Goal: Task Accomplishment & Management: Use online tool/utility

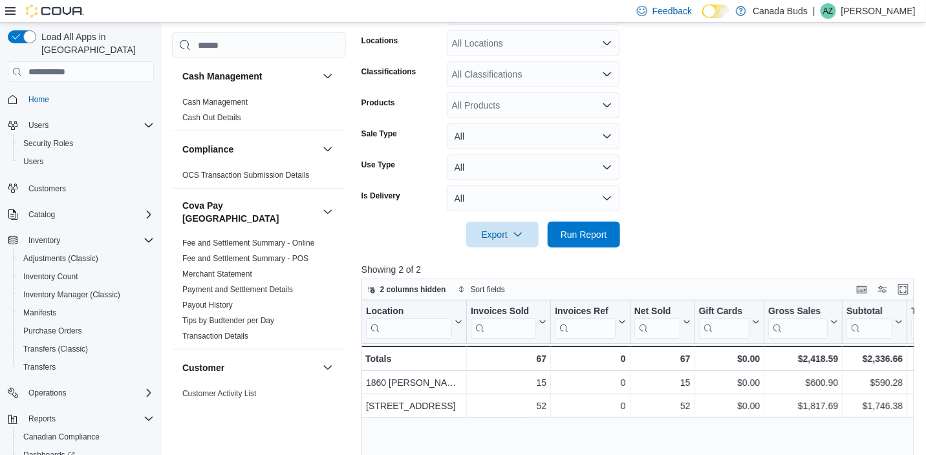
scroll to position [69, 0]
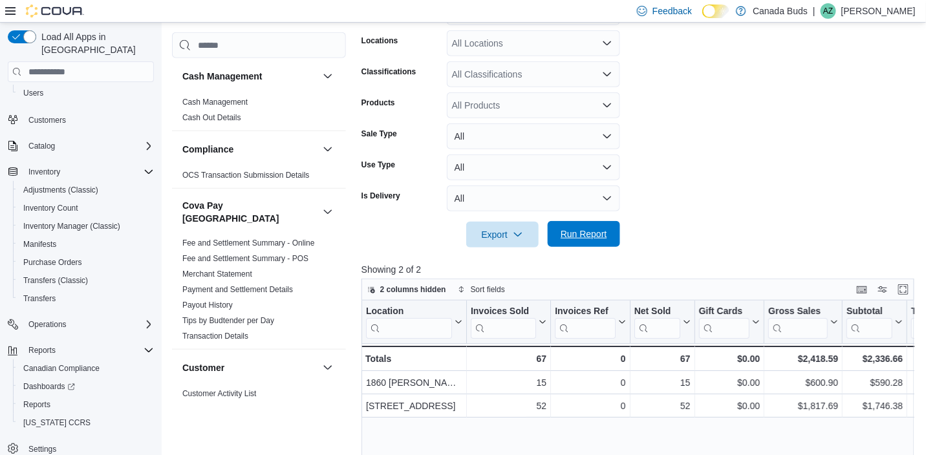
click at [589, 234] on span "Run Report" at bounding box center [584, 234] width 47 height 13
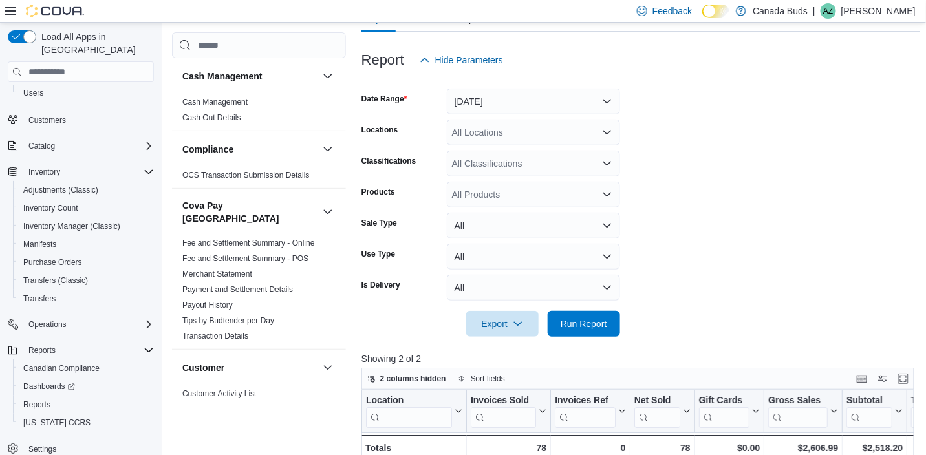
scroll to position [94, 0]
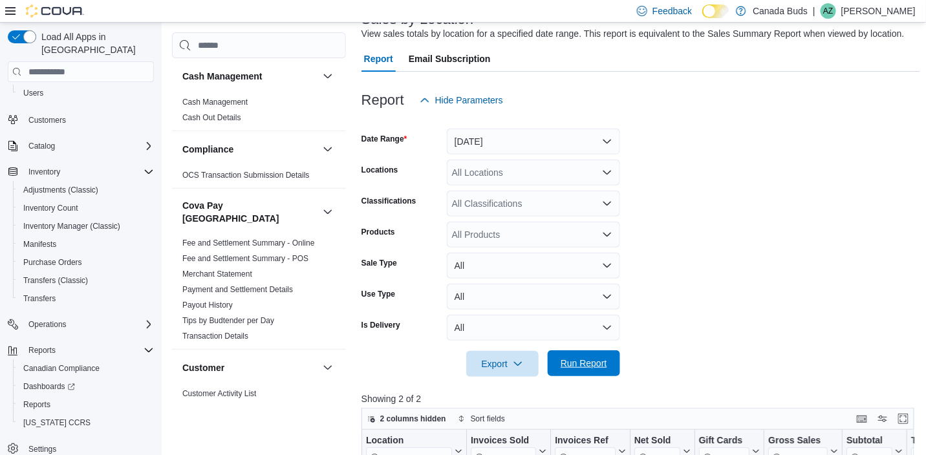
click at [553, 359] on button "Run Report" at bounding box center [584, 364] width 72 height 26
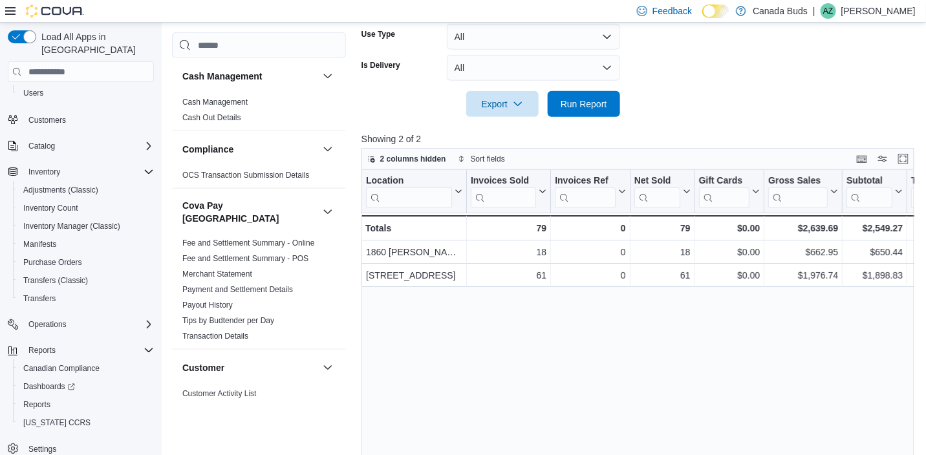
scroll to position [353, 0]
click at [585, 103] on span "Run Report" at bounding box center [584, 104] width 47 height 13
click at [563, 111] on span "Run Report" at bounding box center [584, 105] width 57 height 26
click at [584, 102] on span "Run Report" at bounding box center [584, 104] width 47 height 13
click at [583, 80] on button "All" at bounding box center [533, 69] width 173 height 26
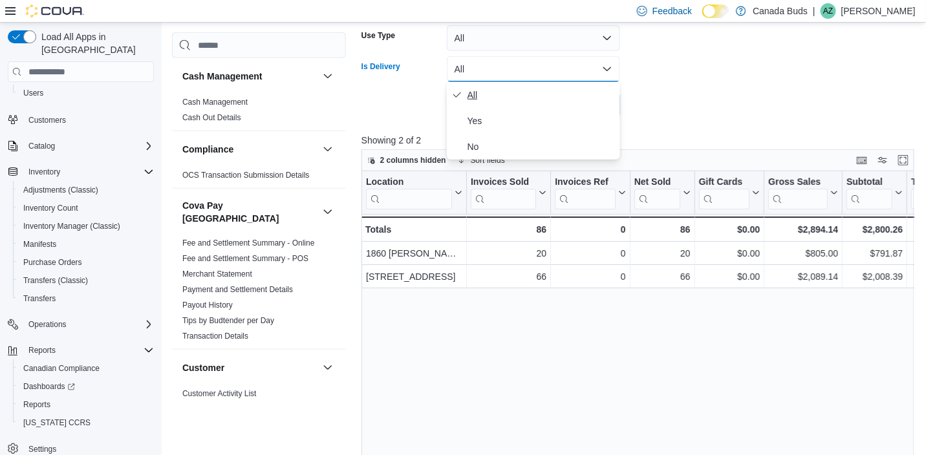
click at [581, 99] on span "All" at bounding box center [541, 95] width 147 height 16
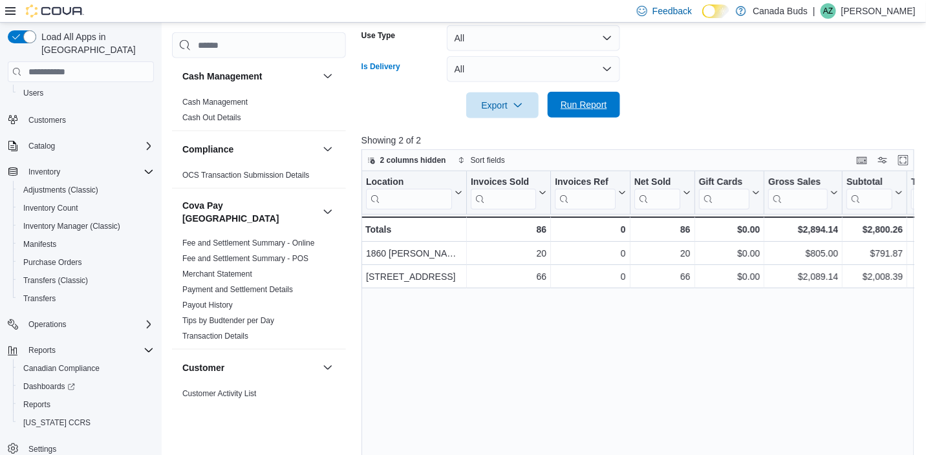
click at [583, 103] on span "Run Report" at bounding box center [584, 104] width 47 height 13
click at [578, 107] on span "Run Report" at bounding box center [584, 104] width 47 height 13
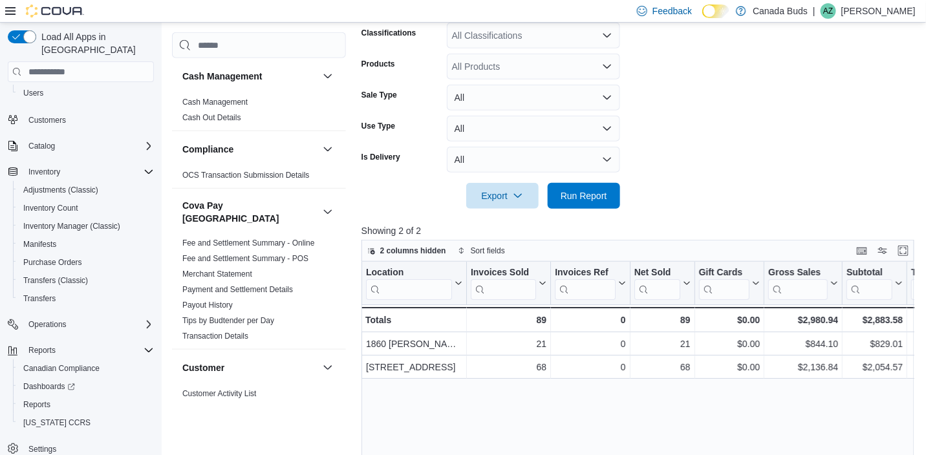
scroll to position [159, 0]
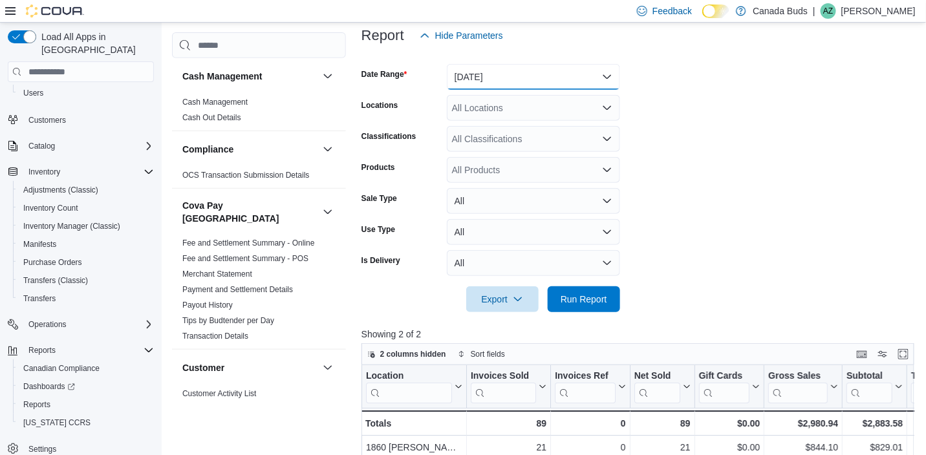
click at [479, 77] on button "[DATE]" at bounding box center [533, 77] width 173 height 26
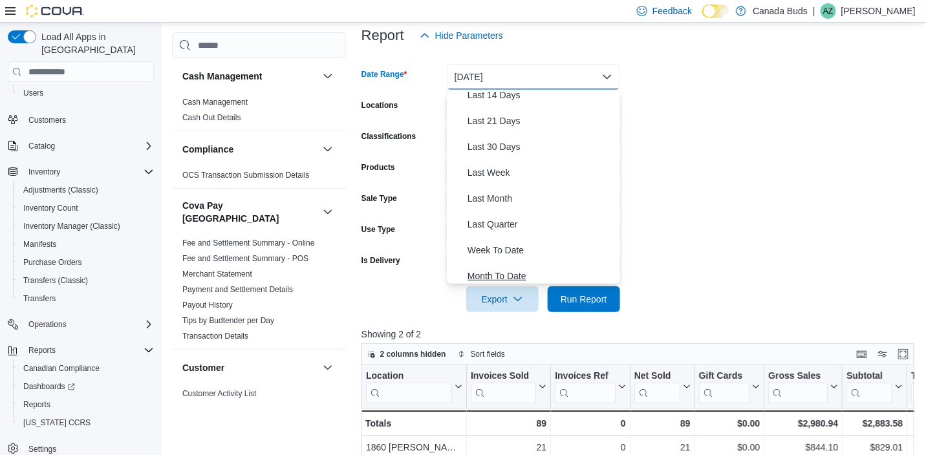
scroll to position [194, 0]
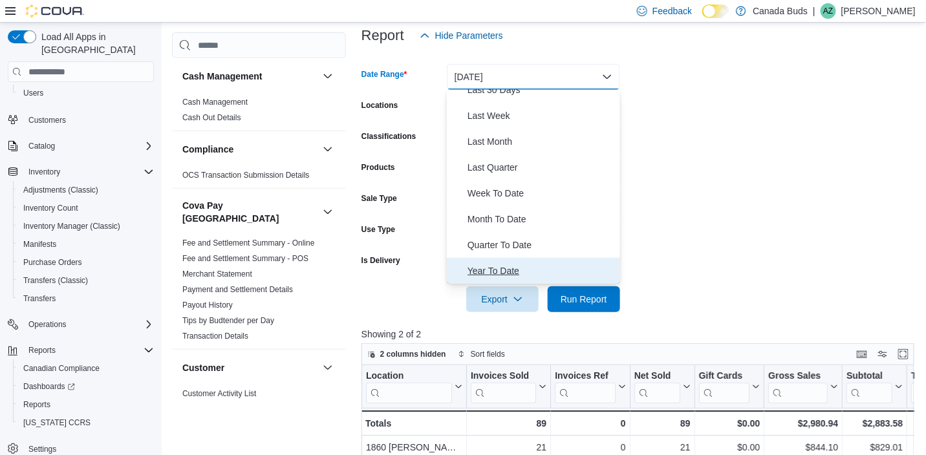
click at [480, 266] on span "Year To Date" at bounding box center [541, 271] width 147 height 16
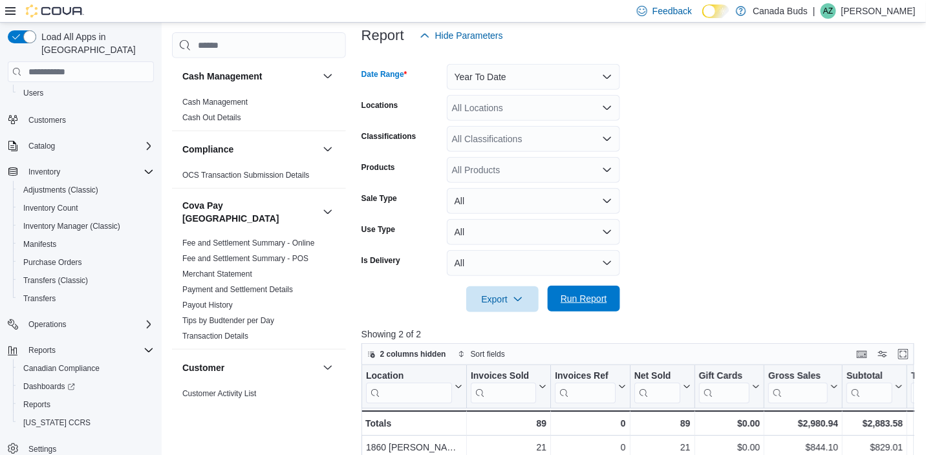
click at [594, 308] on span "Run Report" at bounding box center [584, 299] width 57 height 26
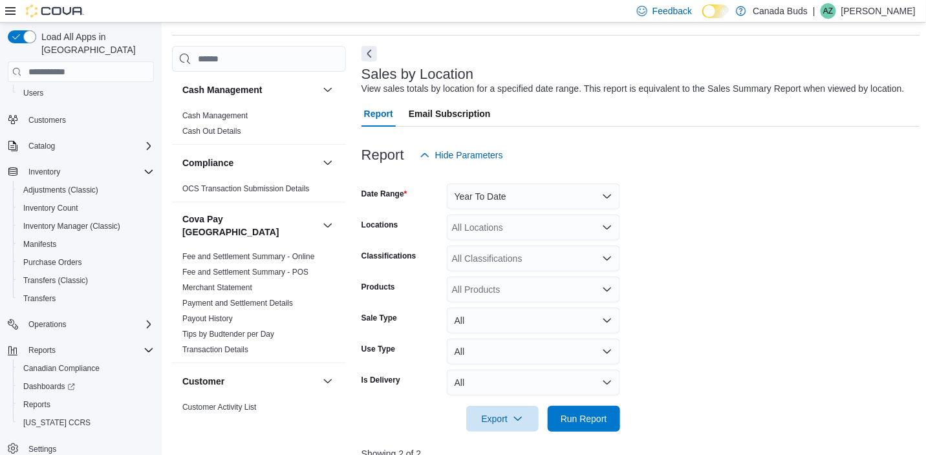
scroll to position [30, 0]
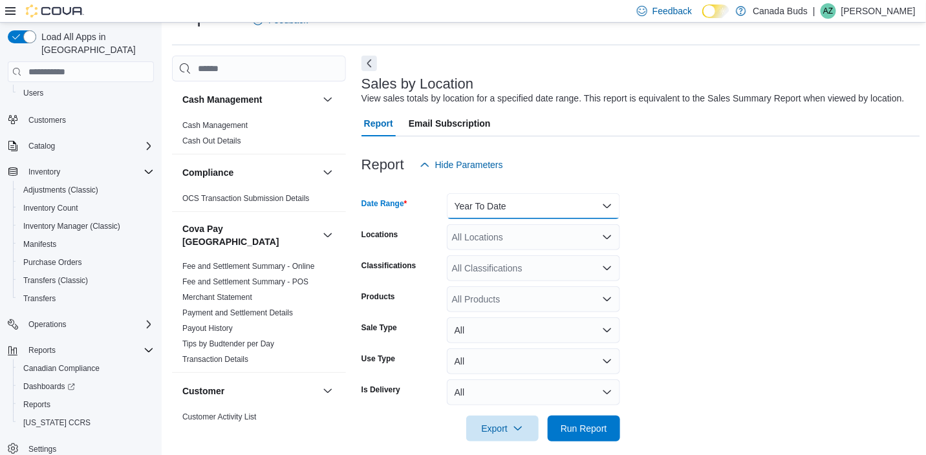
click at [473, 206] on button "Year To Date" at bounding box center [533, 206] width 173 height 26
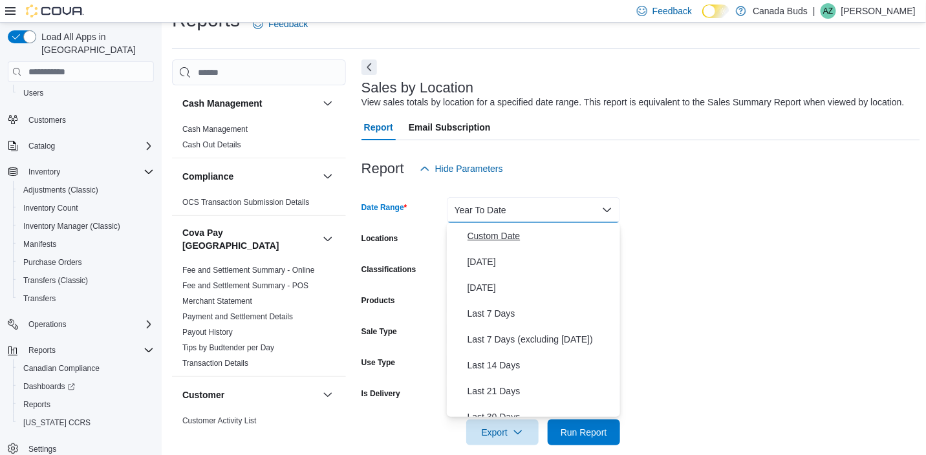
scroll to position [0, 0]
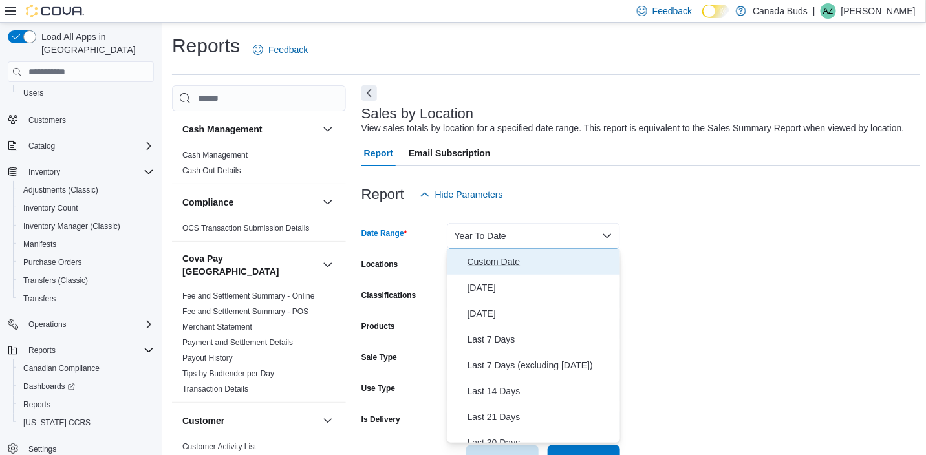
click at [486, 265] on span "Custom Date" at bounding box center [541, 262] width 147 height 16
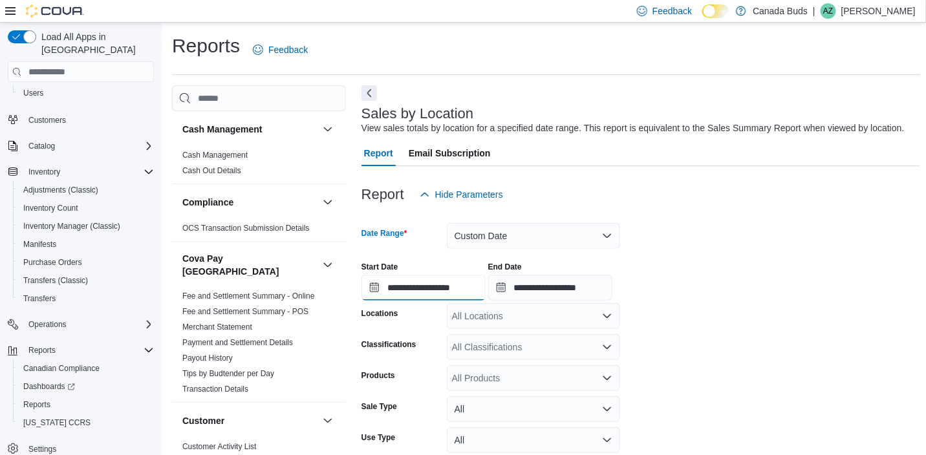
click at [431, 284] on input "**********" at bounding box center [424, 288] width 124 height 26
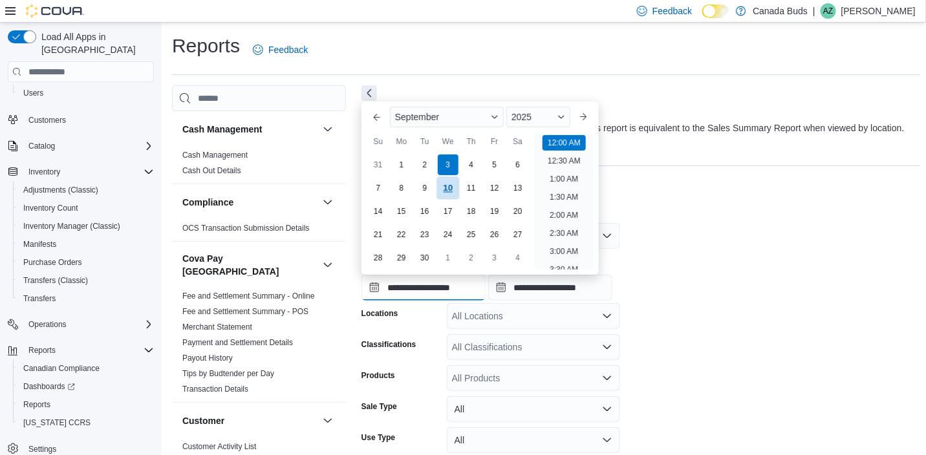
scroll to position [40, 0]
click at [541, 118] on div "2025" at bounding box center [538, 117] width 64 height 21
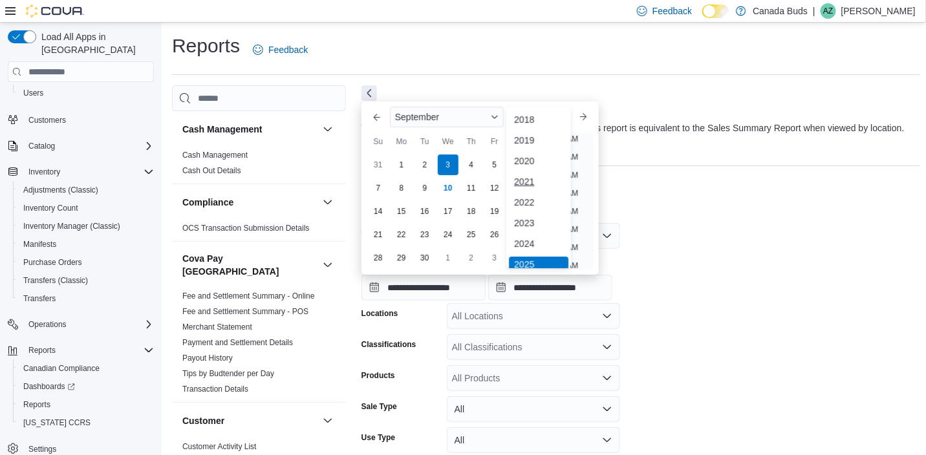
scroll to position [4, 0]
click at [541, 136] on div "2019" at bounding box center [538, 137] width 59 height 16
type input "**********"
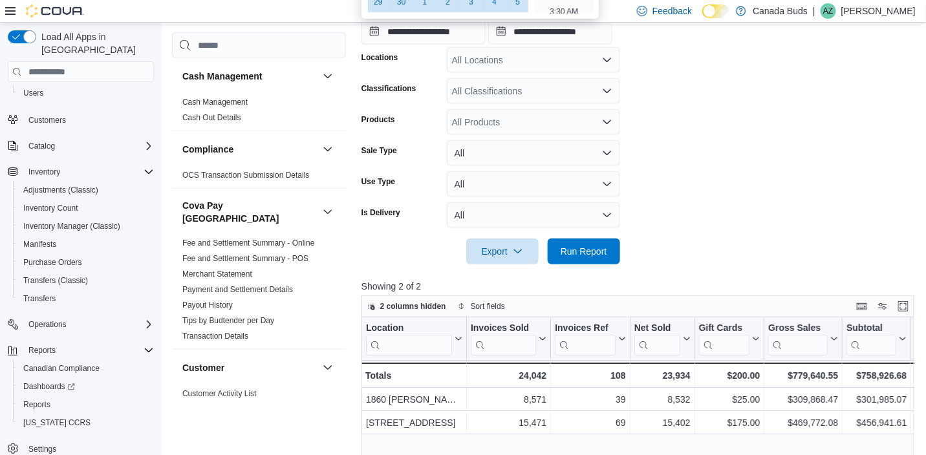
scroll to position [258, 0]
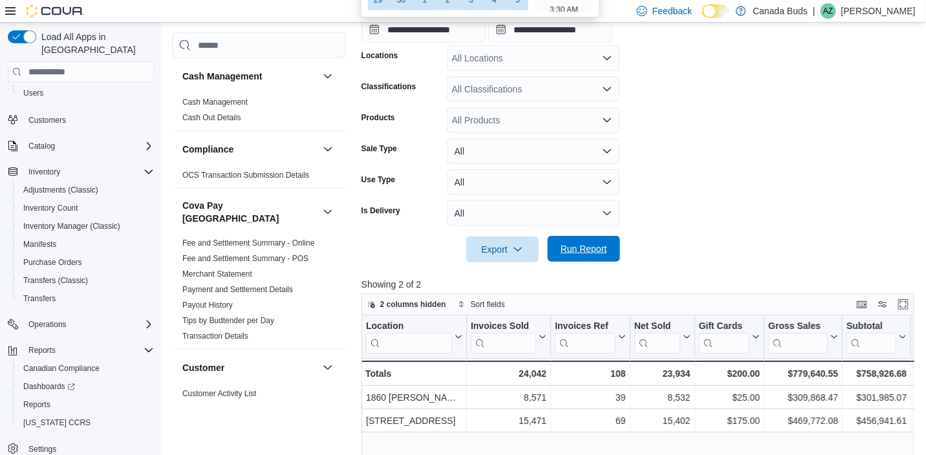
click at [587, 250] on span "Run Report" at bounding box center [584, 249] width 47 height 13
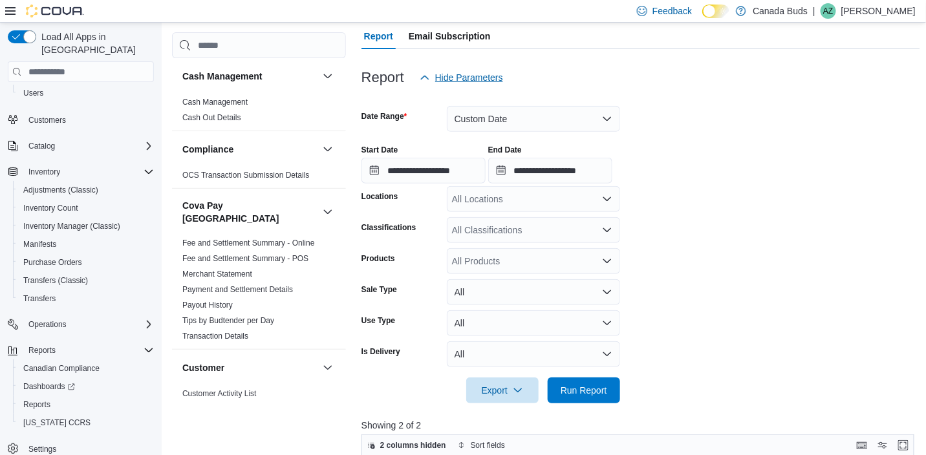
scroll to position [83, 0]
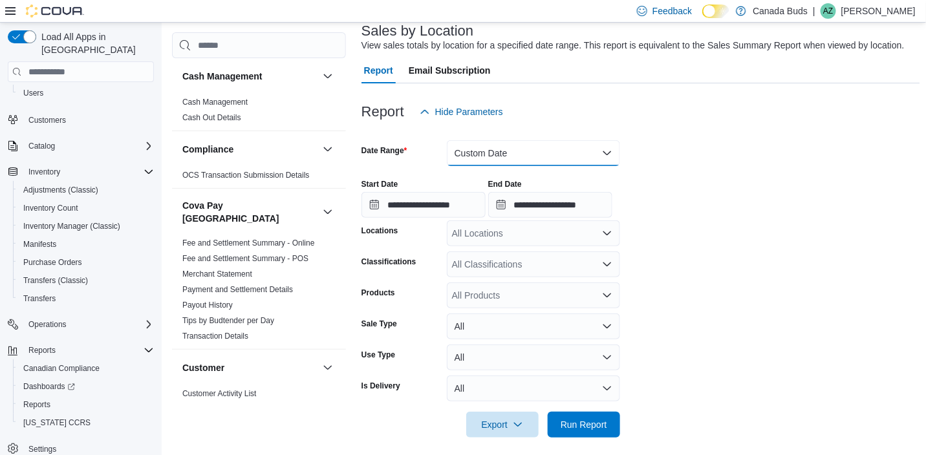
click at [492, 156] on button "Custom Date" at bounding box center [533, 153] width 173 height 26
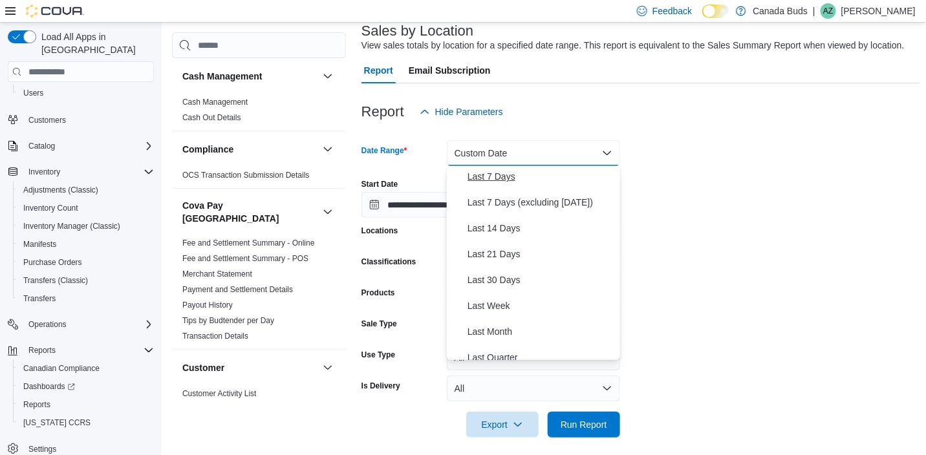
scroll to position [194, 0]
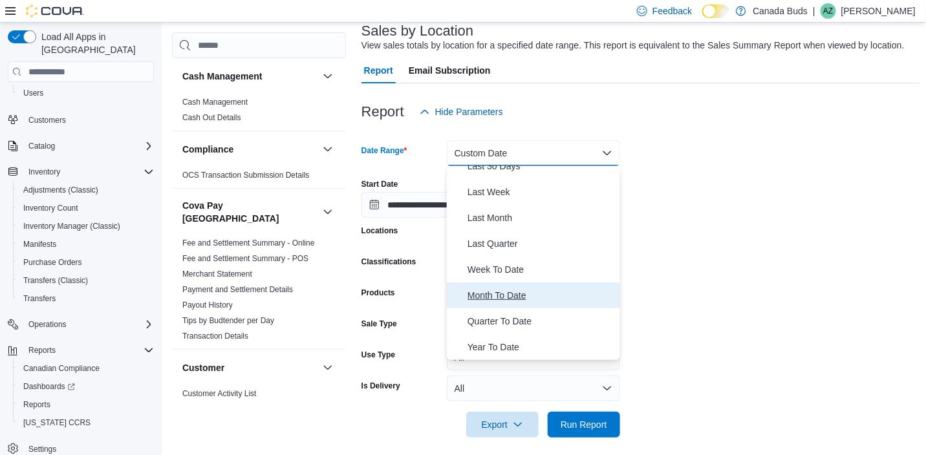
click at [485, 297] on span "Month To Date" at bounding box center [541, 296] width 147 height 16
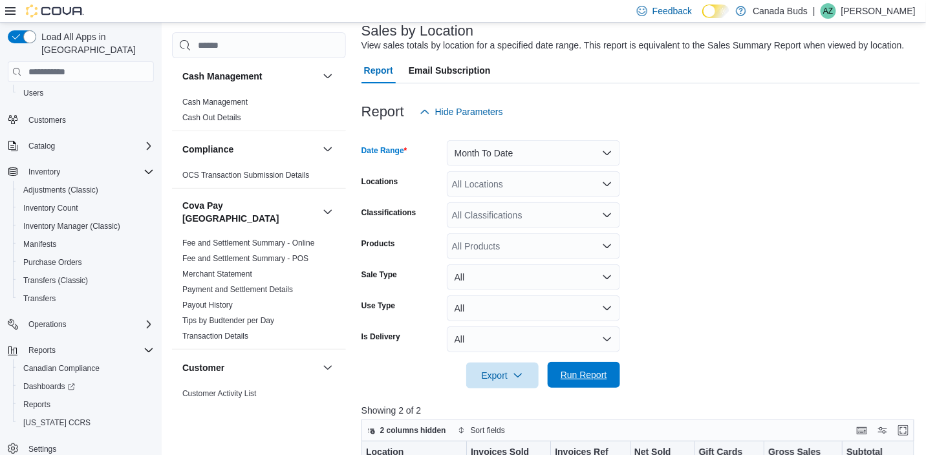
click at [587, 376] on span "Run Report" at bounding box center [584, 375] width 47 height 13
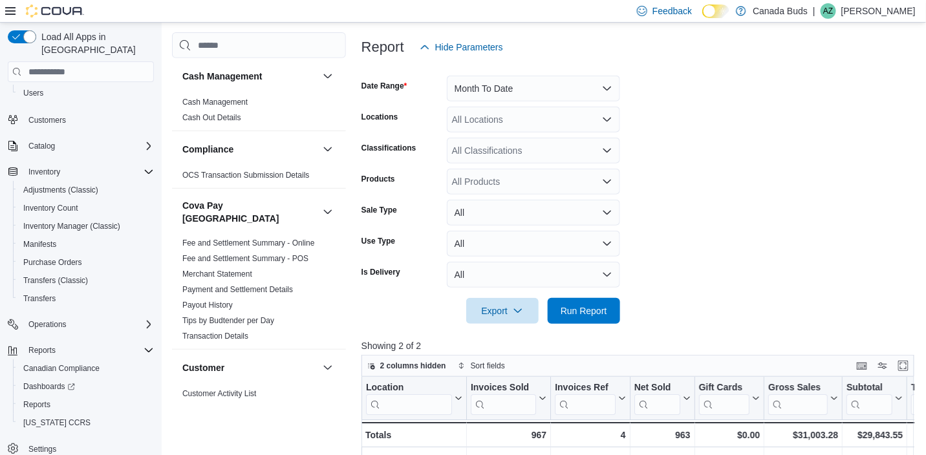
scroll to position [147, 0]
click at [535, 87] on button "Month To Date" at bounding box center [533, 89] width 173 height 26
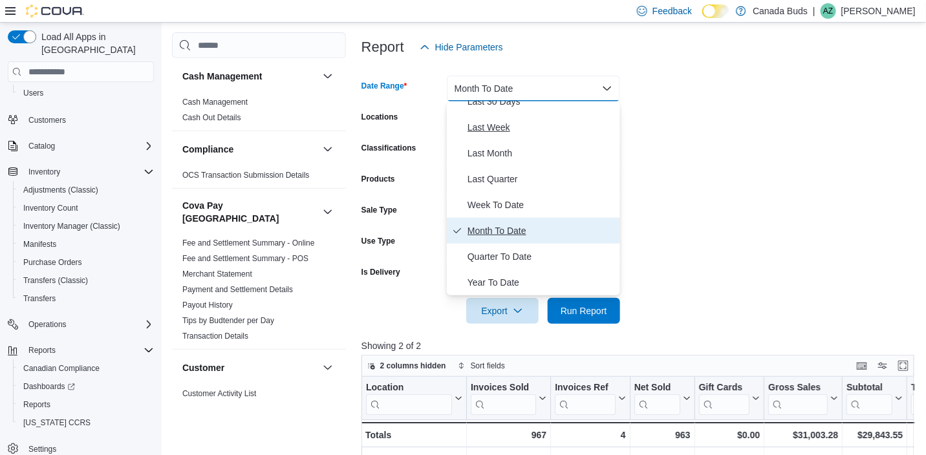
scroll to position [0, 0]
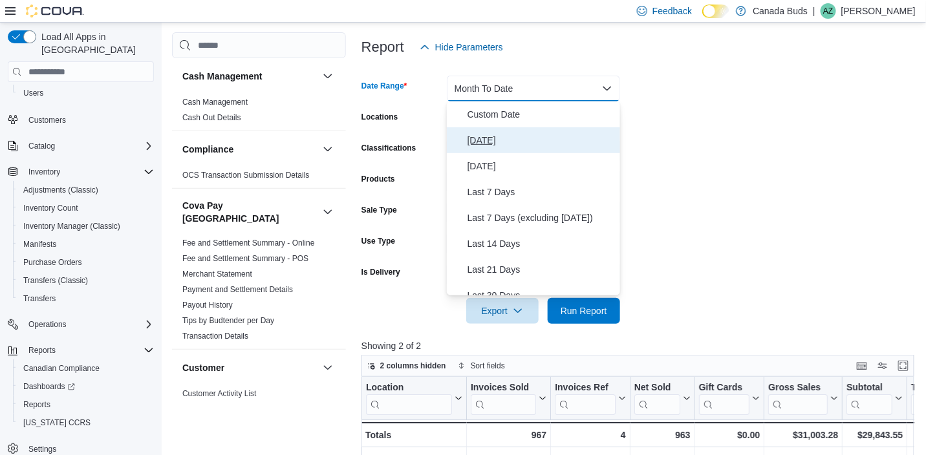
click at [490, 132] on button "[DATE]" at bounding box center [533, 140] width 173 height 26
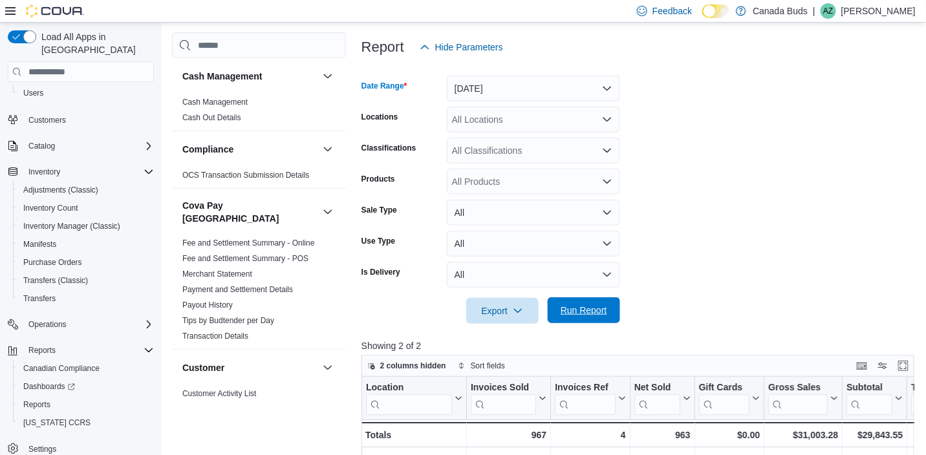
click at [579, 308] on span "Run Report" at bounding box center [584, 310] width 47 height 13
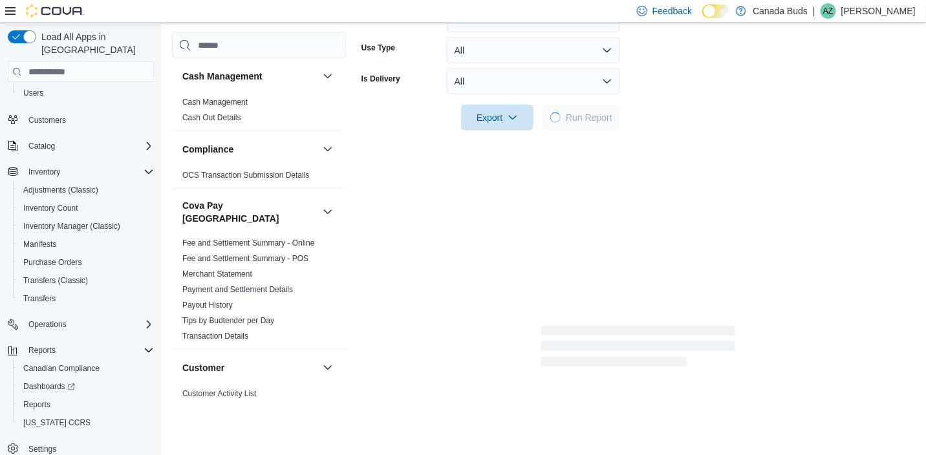
scroll to position [341, 0]
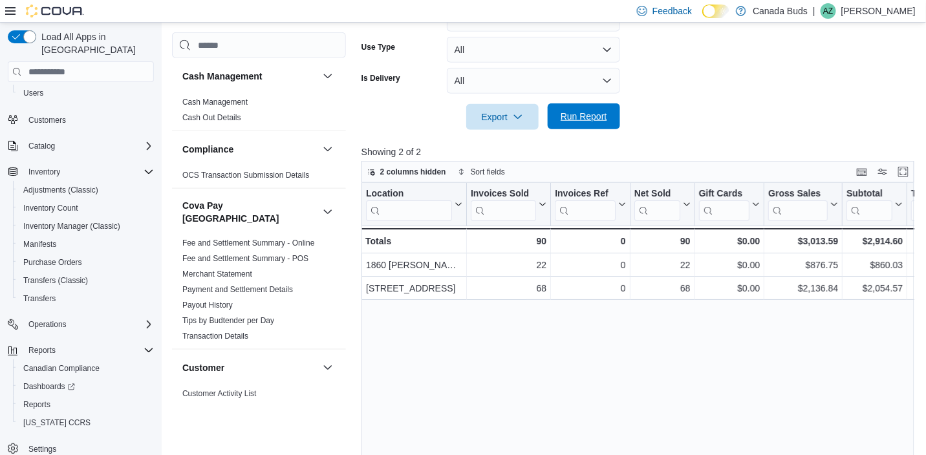
click at [580, 118] on span "Run Report" at bounding box center [584, 116] width 47 height 13
click at [571, 120] on span "Run Report" at bounding box center [584, 116] width 47 height 13
click at [601, 114] on span "Run Report" at bounding box center [584, 116] width 47 height 13
click at [577, 121] on span "Run Report" at bounding box center [584, 116] width 47 height 13
